Goal: Use online tool/utility: Utilize a website feature to perform a specific function

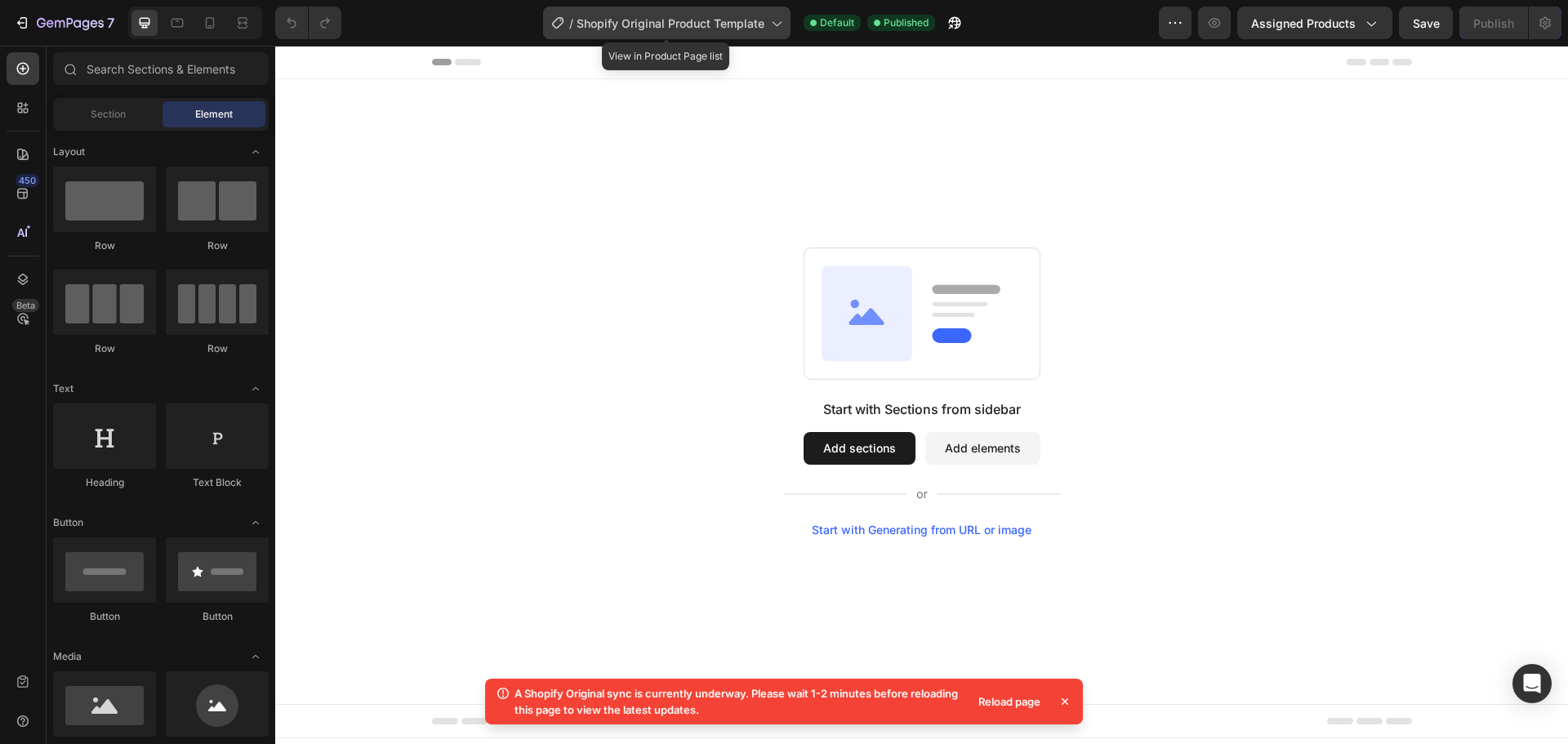
click at [723, 22] on span "Shopify Original Product Template" at bounding box center [671, 23] width 188 height 18
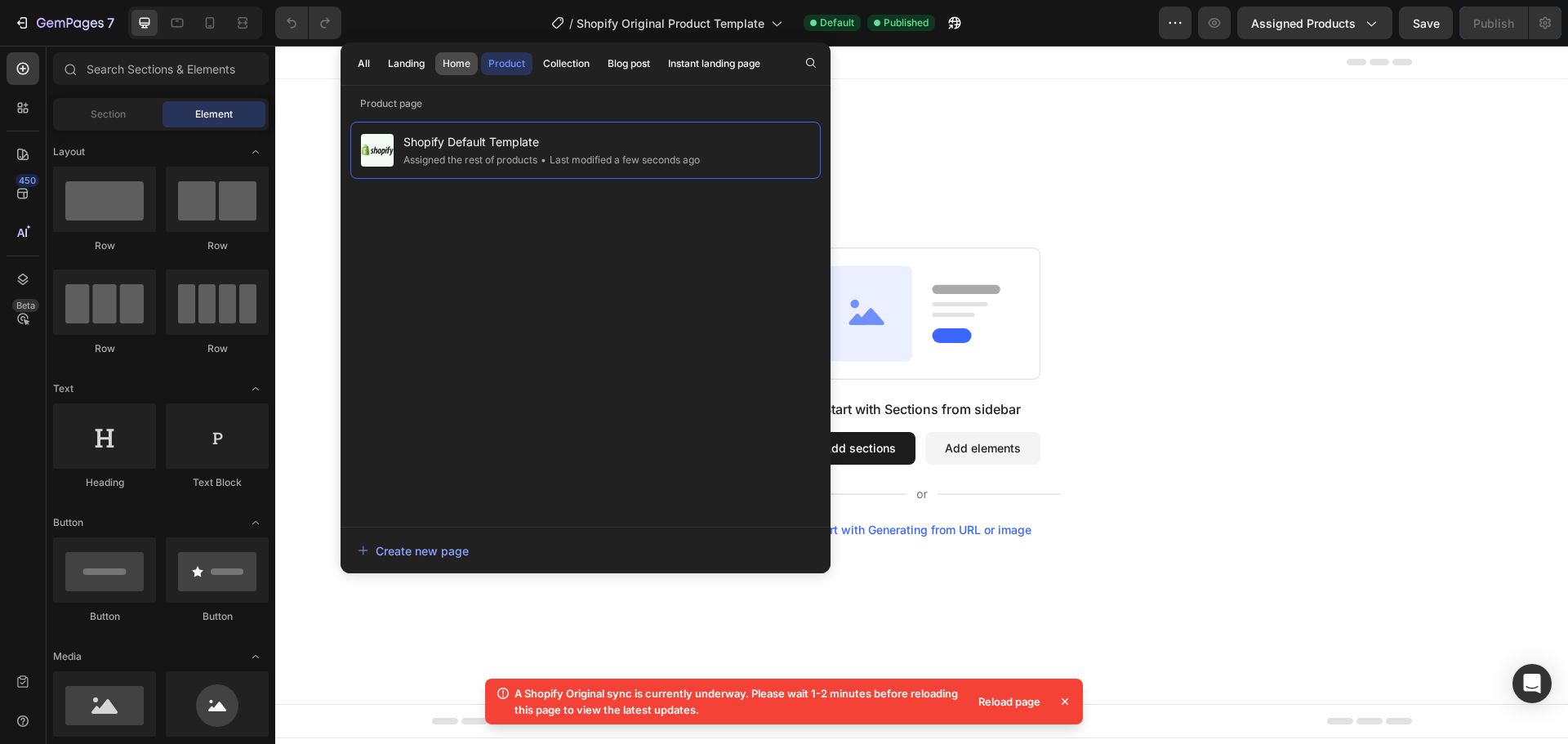
click at [457, 68] on div "Home" at bounding box center [456, 64] width 27 height 15
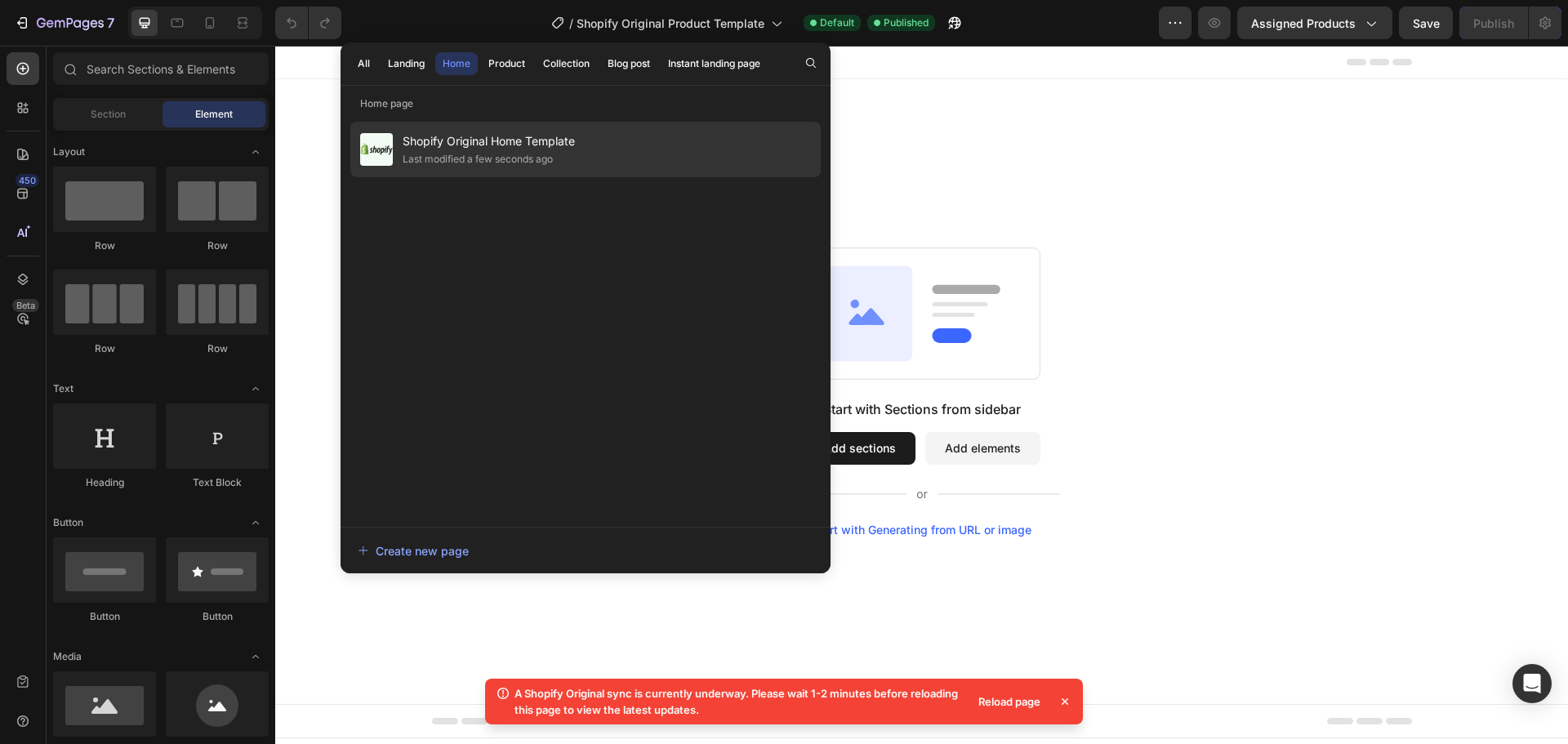
click at [455, 148] on span "Shopify Original Home Template" at bounding box center [489, 141] width 172 height 20
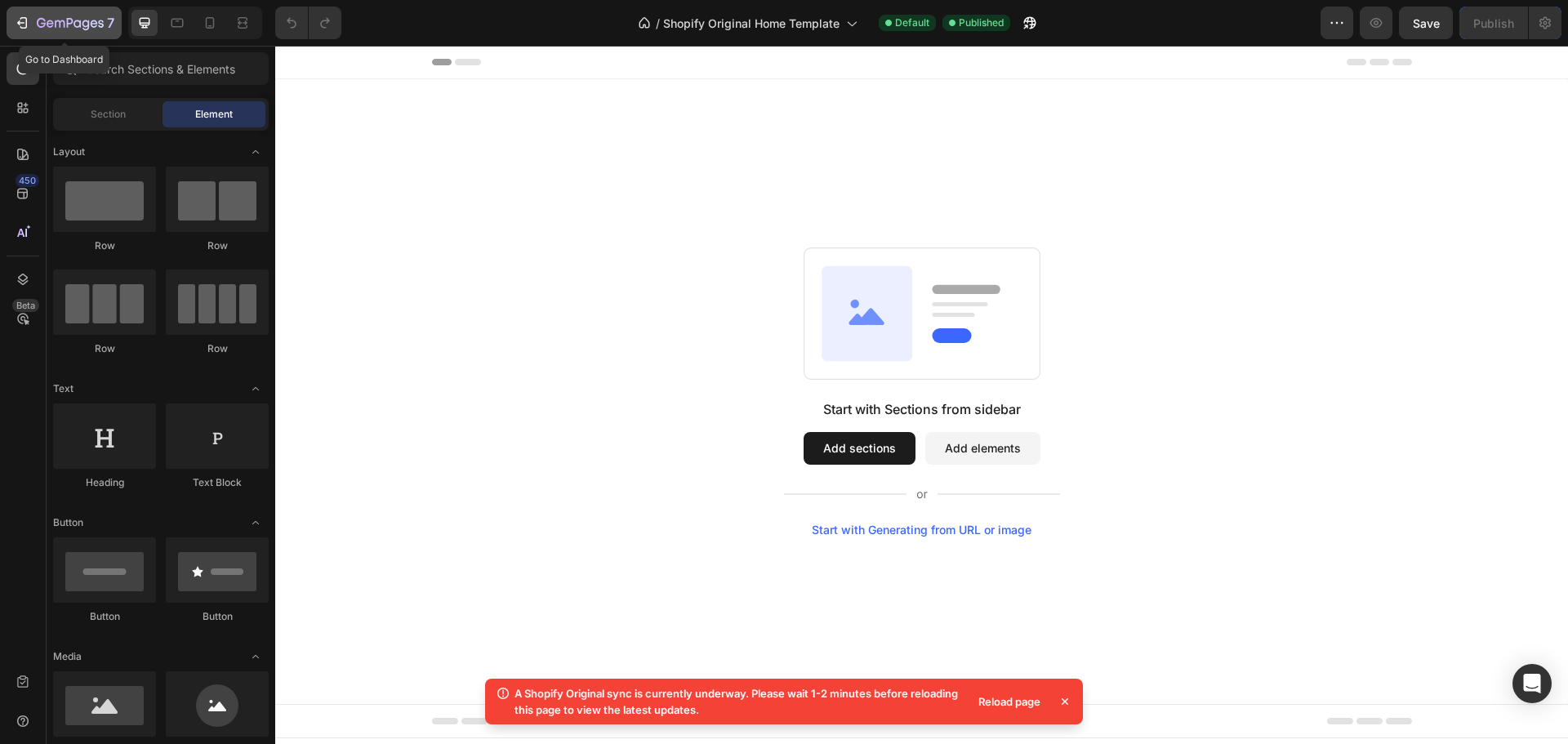
click at [24, 21] on icon "button" at bounding box center [22, 23] width 17 height 17
